Goal: Task Accomplishment & Management: Use online tool/utility

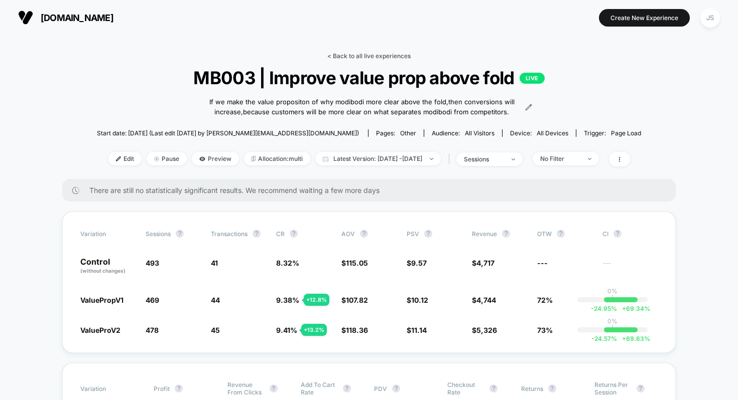
click at [390, 57] on link "< Back to all live experiences" at bounding box center [368, 56] width 83 height 8
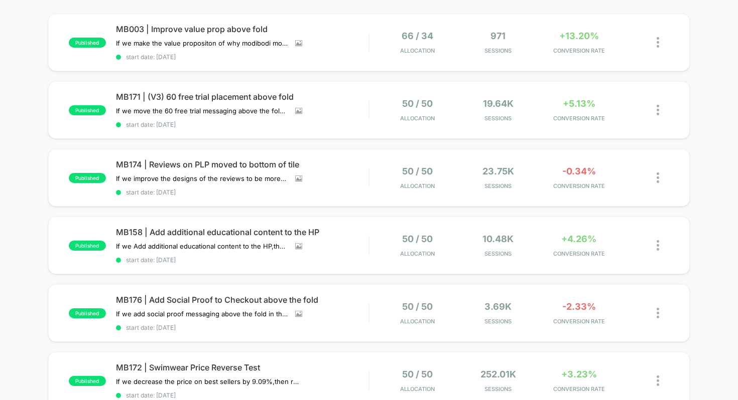
scroll to position [96, 0]
click at [216, 86] on div "published MB171 | (V3) 60 free trial placement above fold If we move the 60 fre…" at bounding box center [369, 110] width 642 height 58
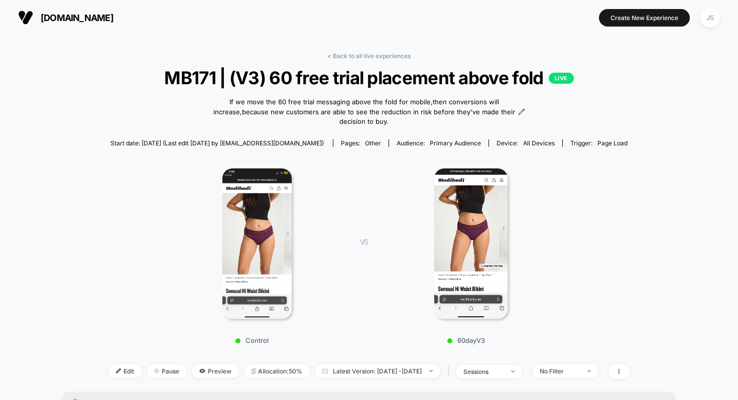
scroll to position [82, 0]
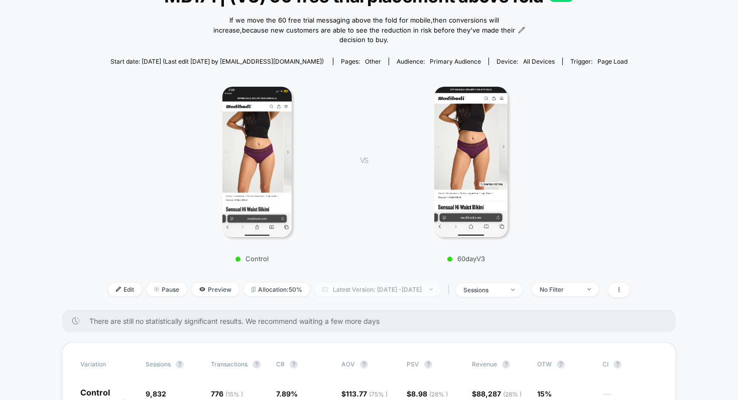
click at [354, 283] on span "Latest Version: [DATE] - [DATE]" at bounding box center [377, 290] width 125 height 14
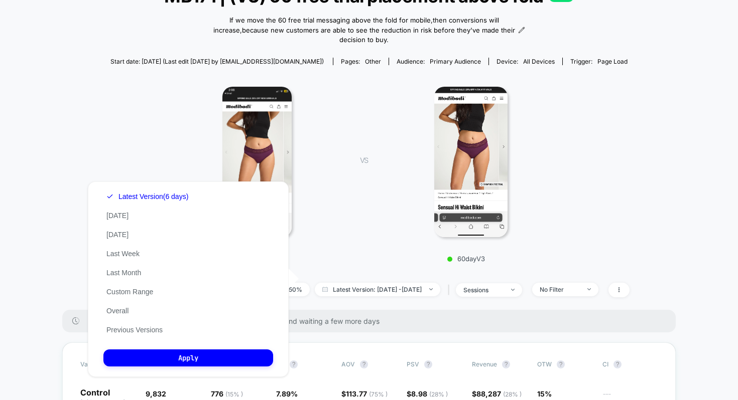
click at [338, 255] on p "Control" at bounding box center [252, 259] width 176 height 8
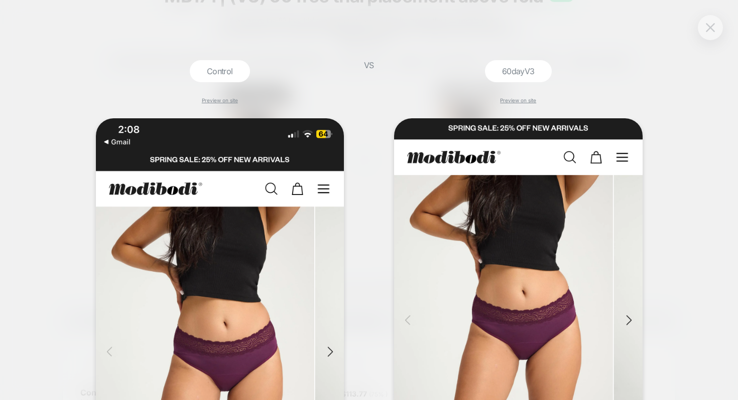
click at [707, 29] on img at bounding box center [710, 27] width 9 height 9
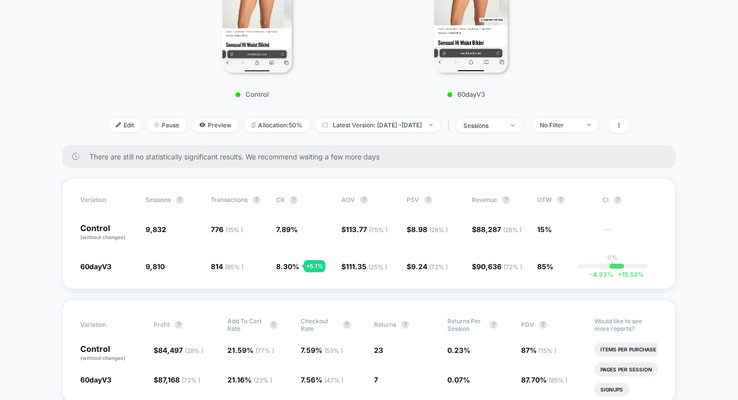
scroll to position [246, 0]
click at [202, 119] on span "Preview" at bounding box center [215, 126] width 47 height 14
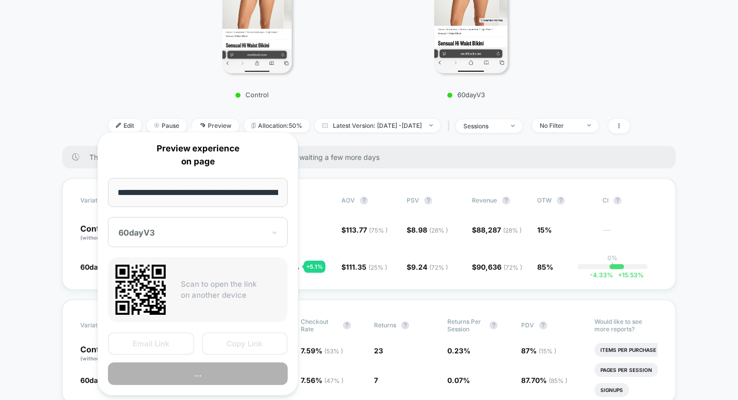
scroll to position [0, 141]
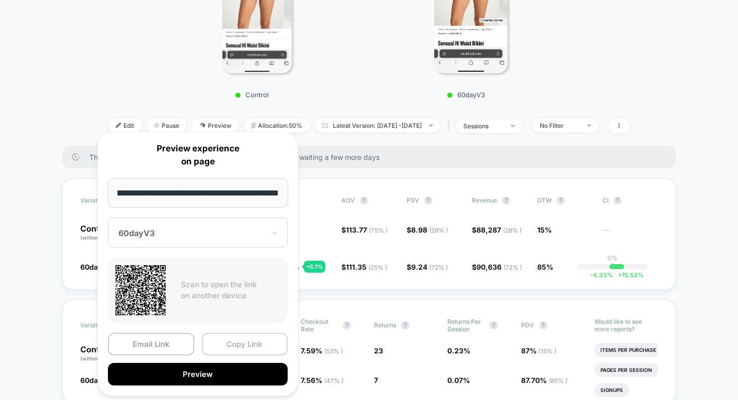
click at [217, 341] on button "Copy Link" at bounding box center [245, 344] width 86 height 23
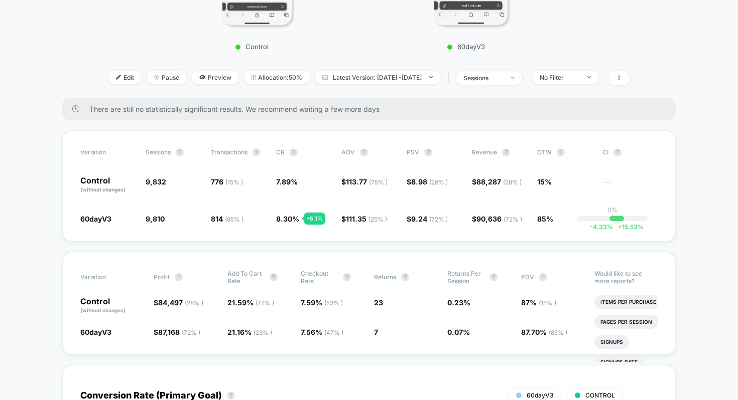
scroll to position [289, 0]
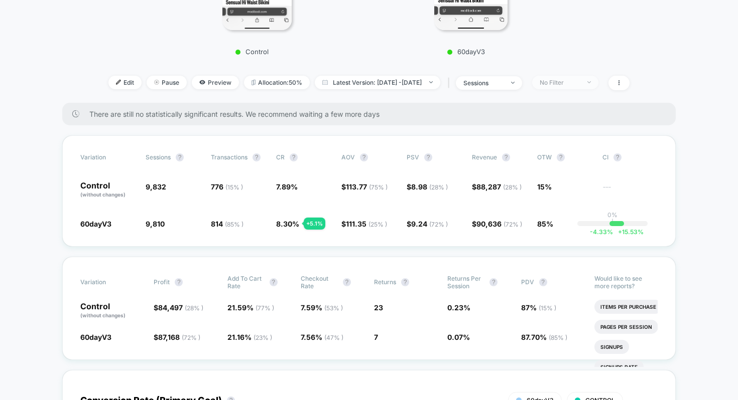
click at [567, 79] on div "No Filter" at bounding box center [560, 83] width 40 height 8
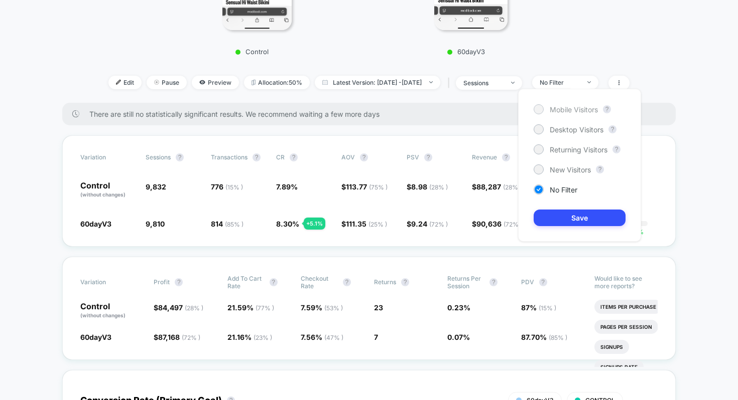
click at [564, 111] on span "Mobile Visitors" at bounding box center [574, 109] width 48 height 9
click at [559, 212] on button "Save" at bounding box center [579, 218] width 92 height 17
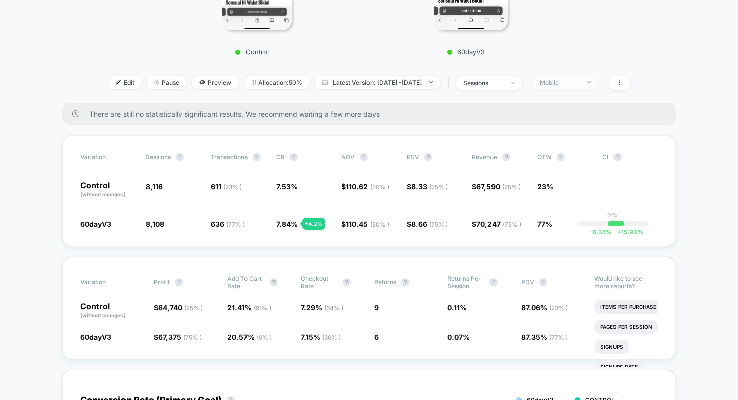
click at [598, 76] on span "Mobile" at bounding box center [565, 83] width 66 height 14
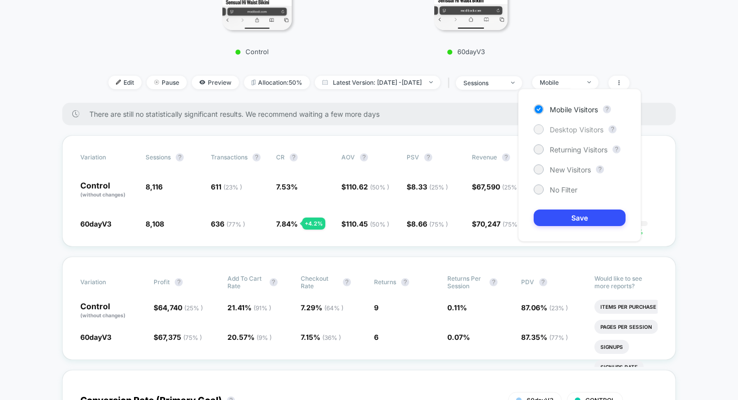
click at [578, 128] on span "Desktop Visitors" at bounding box center [577, 129] width 54 height 9
click at [562, 215] on button "Save" at bounding box center [579, 218] width 92 height 17
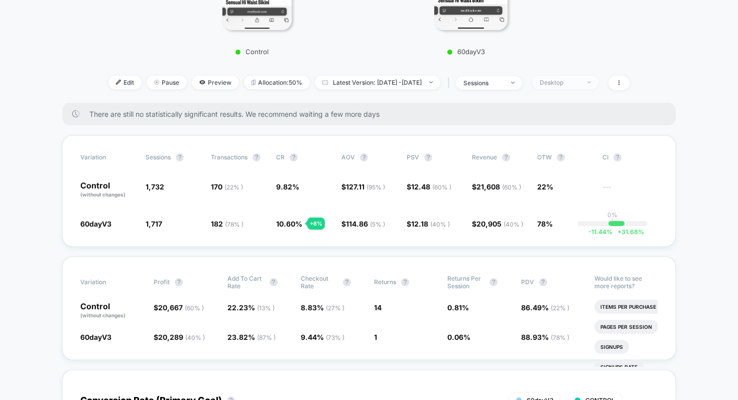
click at [580, 79] on div "Desktop" at bounding box center [560, 83] width 40 height 8
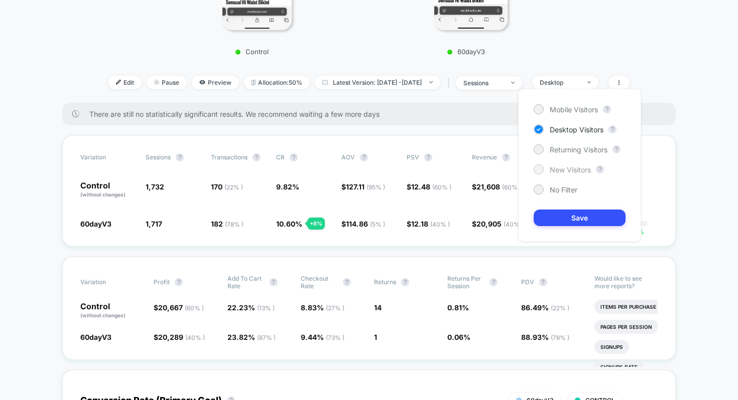
click at [572, 167] on span "New Visitors" at bounding box center [570, 170] width 41 height 9
click at [577, 218] on button "Save" at bounding box center [579, 218] width 92 height 17
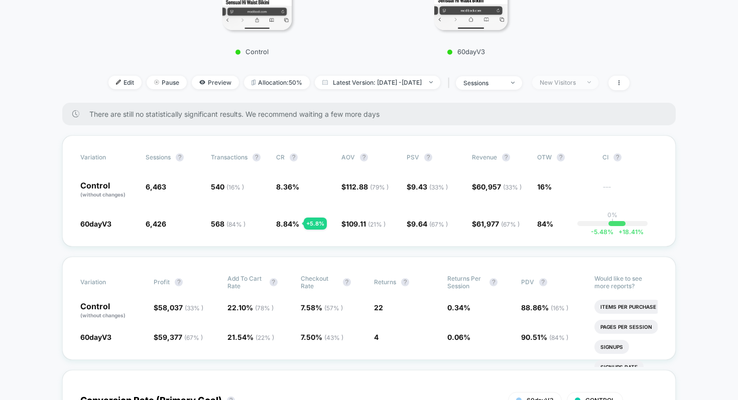
click at [580, 79] on div "New Visitors" at bounding box center [560, 83] width 40 height 8
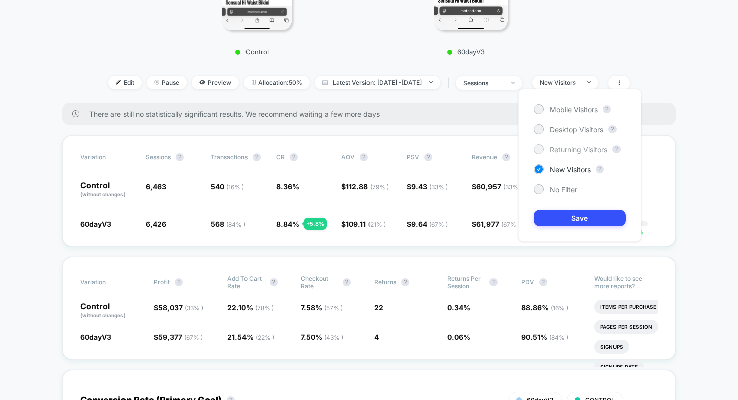
click at [570, 154] on div "Returning Visitors" at bounding box center [570, 150] width 74 height 10
click at [574, 218] on button "Save" at bounding box center [579, 218] width 92 height 17
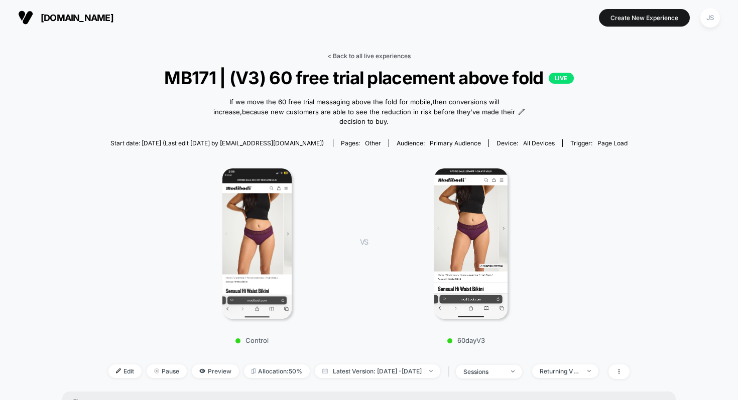
click at [388, 57] on link "< Back to all live experiences" at bounding box center [368, 56] width 83 height 8
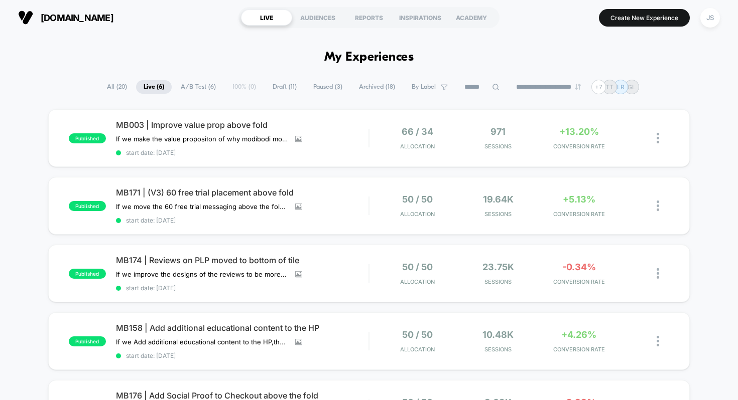
click at [406, 56] on h1 "My Experiences" at bounding box center [369, 57] width 90 height 15
click at [405, 56] on h1 "My Experiences" at bounding box center [369, 57] width 90 height 15
